Goal: Understand process/instructions: Learn how to perform a task or action

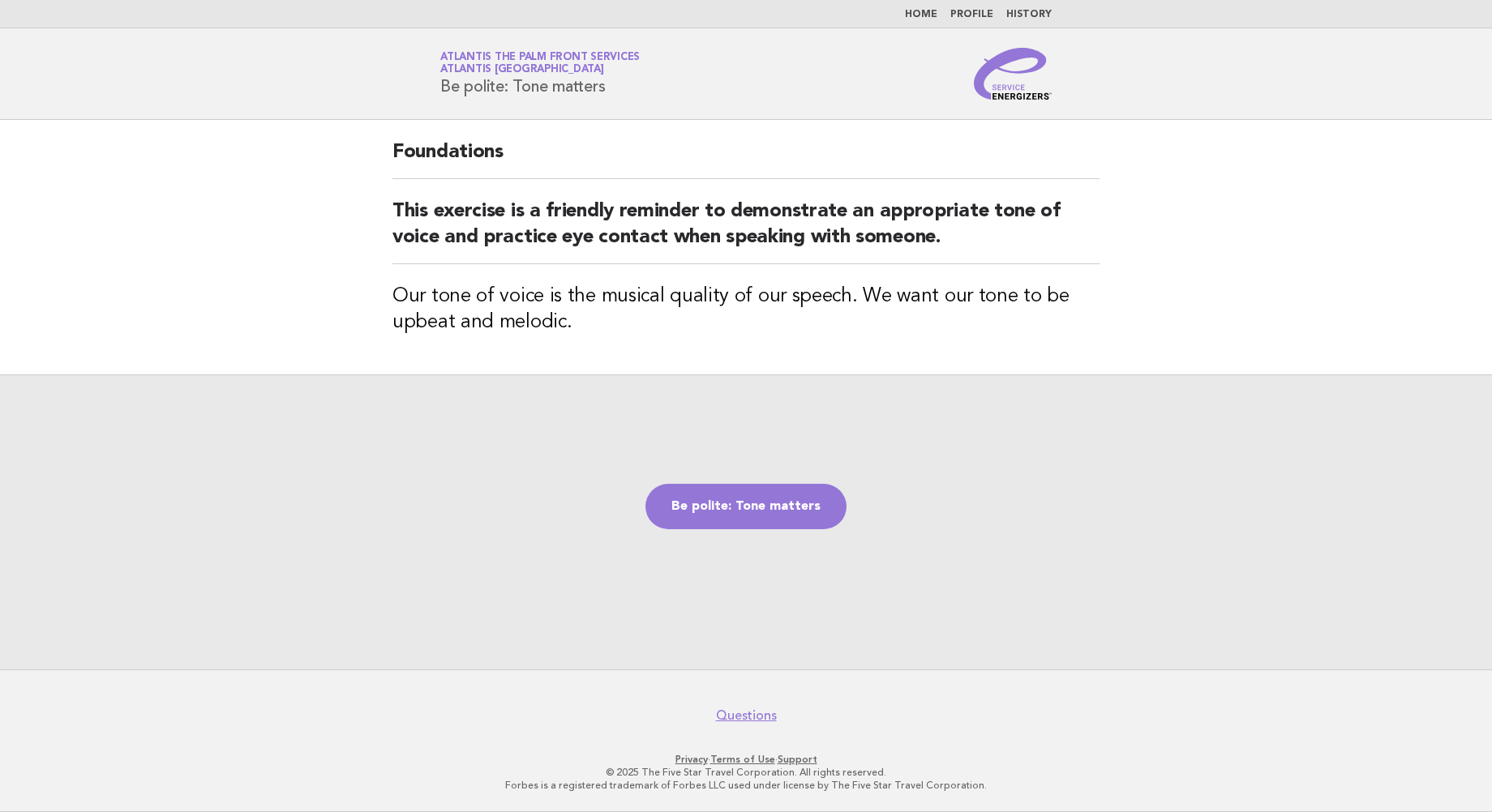
click at [754, 504] on link "Be polite: Tone matters" at bounding box center [745, 506] width 201 height 45
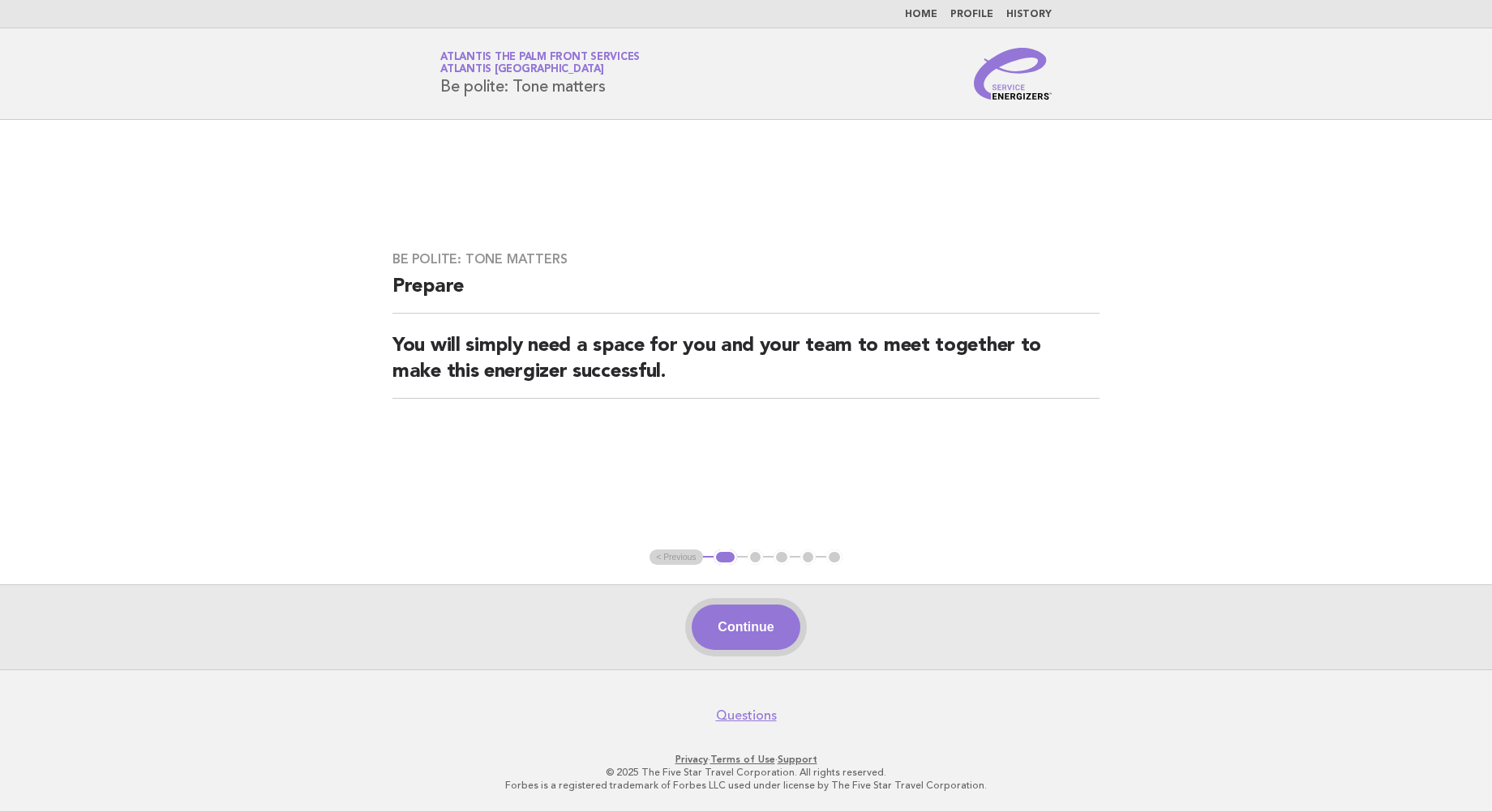
click at [738, 623] on button "Continue" at bounding box center [745, 627] width 108 height 45
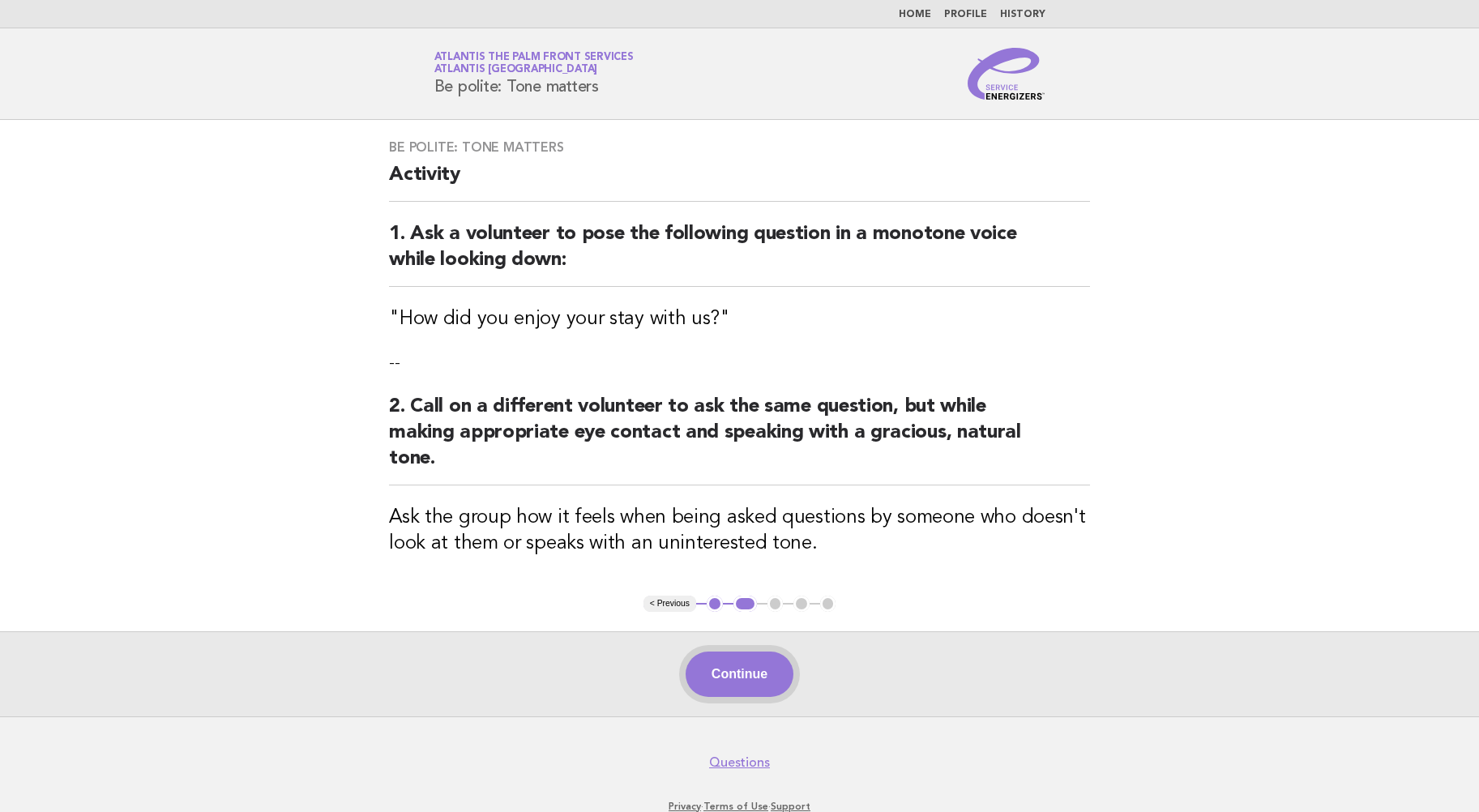
click at [741, 679] on button "Continue" at bounding box center [739, 673] width 107 height 45
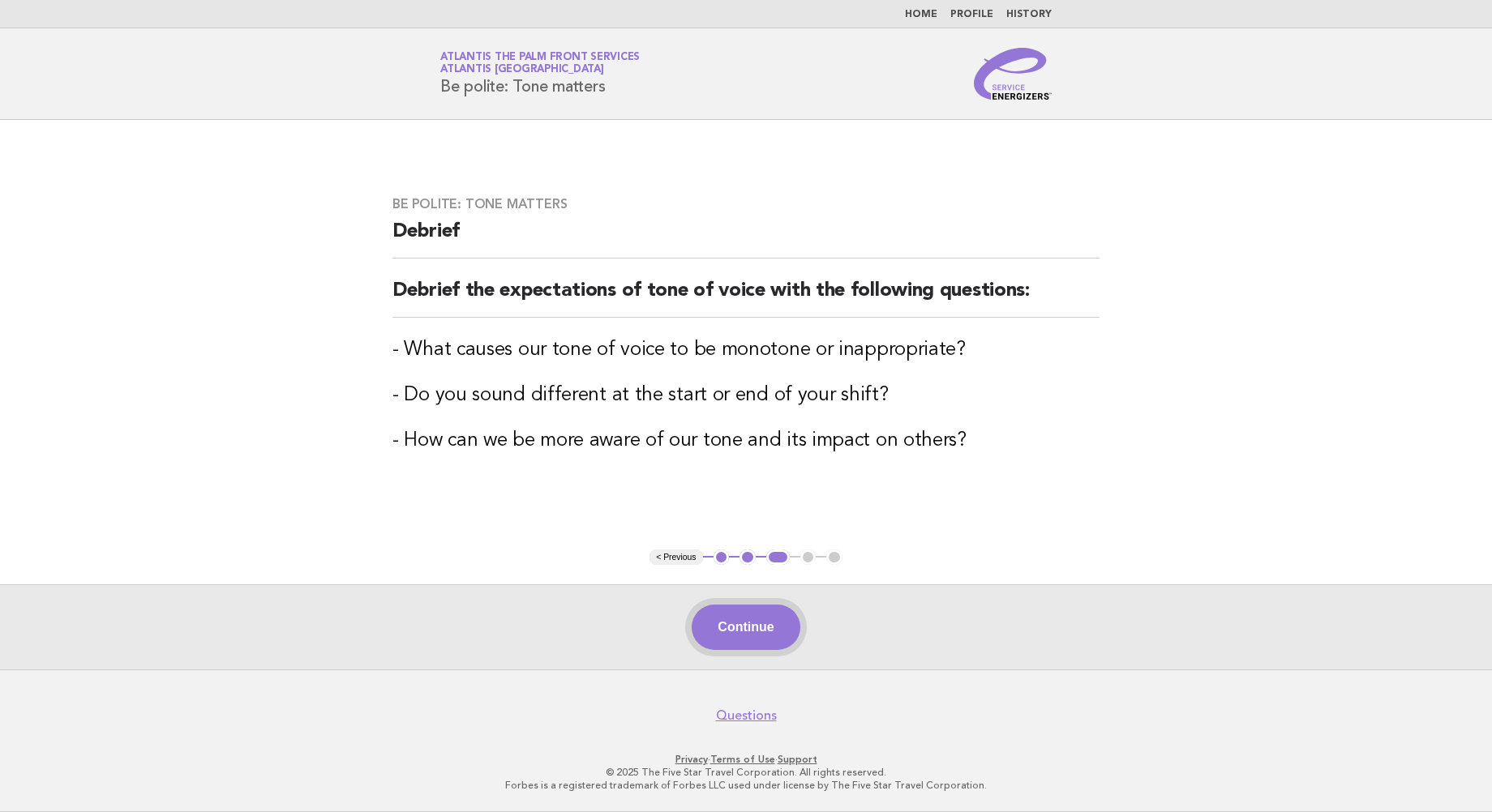
click at [753, 631] on button "Continue" at bounding box center [745, 627] width 108 height 45
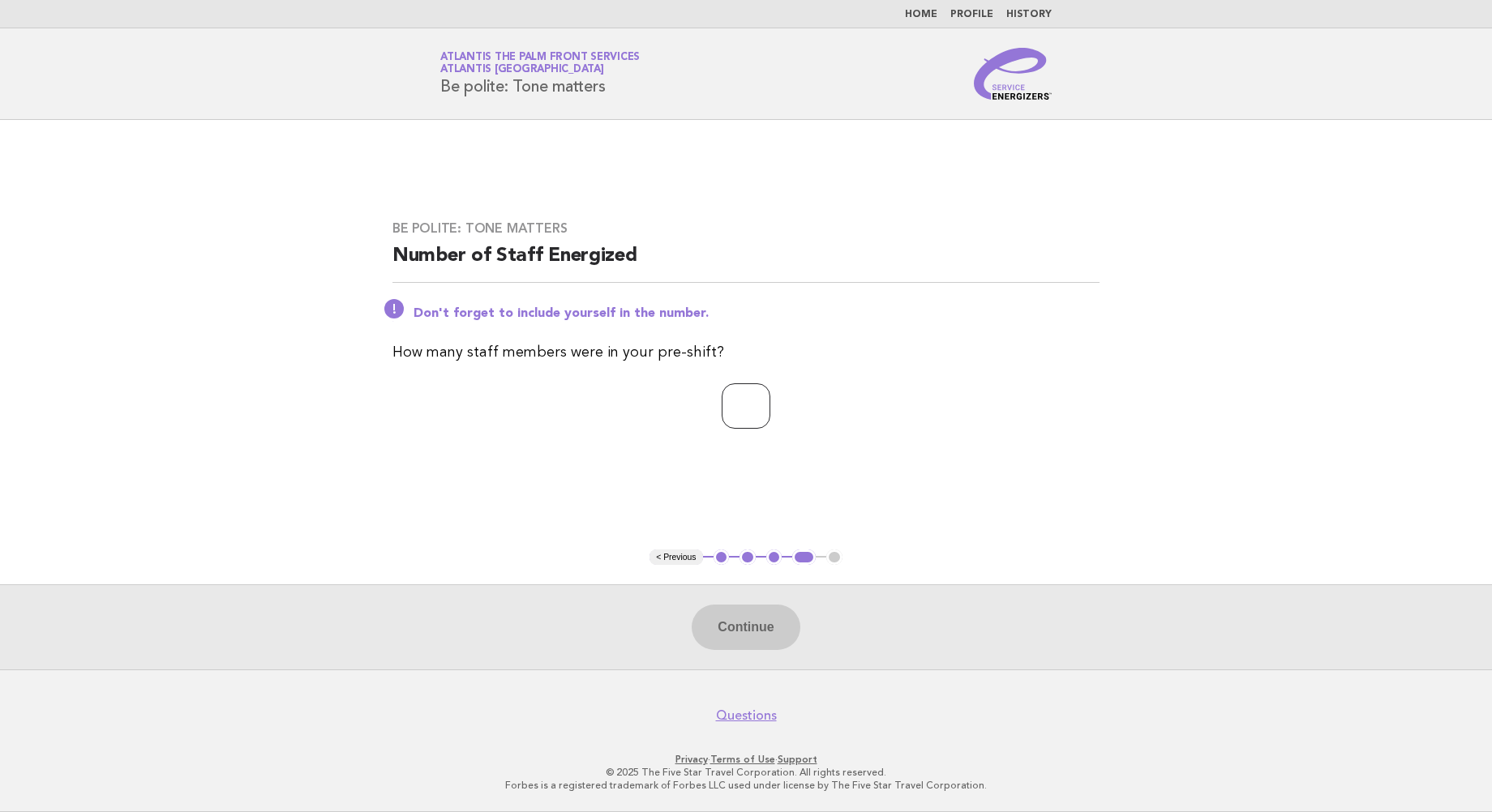
click at [746, 417] on input "number" at bounding box center [745, 405] width 48 height 45
type input "*"
click at [751, 627] on button "Continue" at bounding box center [745, 627] width 108 height 45
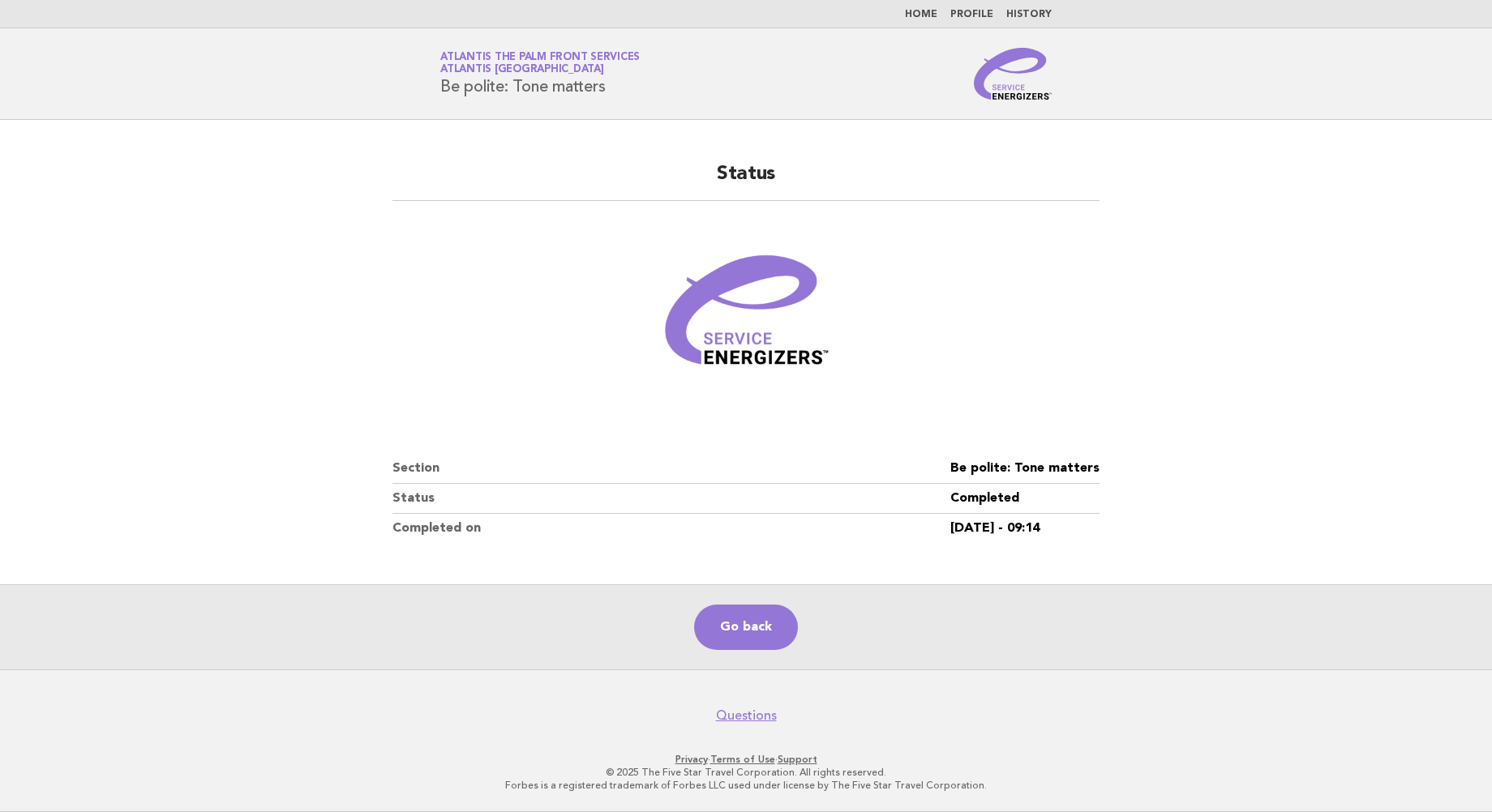
click at [1395, 221] on main "Status Section Be polite: Tone matters Status Completed Completed on 20/Sep/202…" at bounding box center [746, 395] width 1492 height 550
